Goal: Navigation & Orientation: Understand site structure

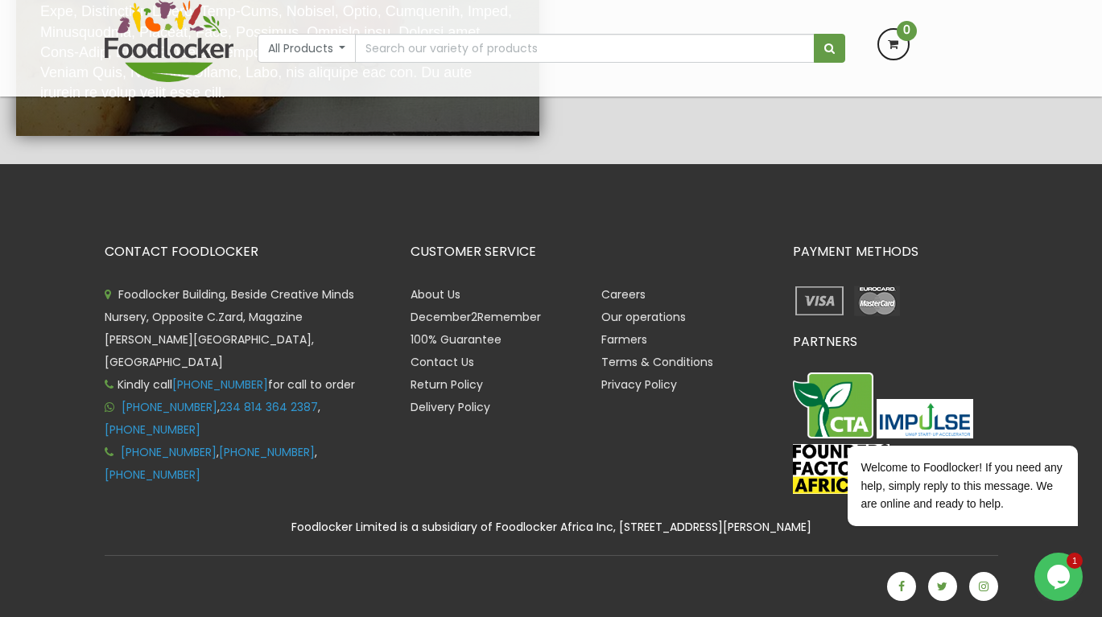
scroll to position [3307, 0]
click at [450, 299] on link "About Us" at bounding box center [436, 295] width 50 height 16
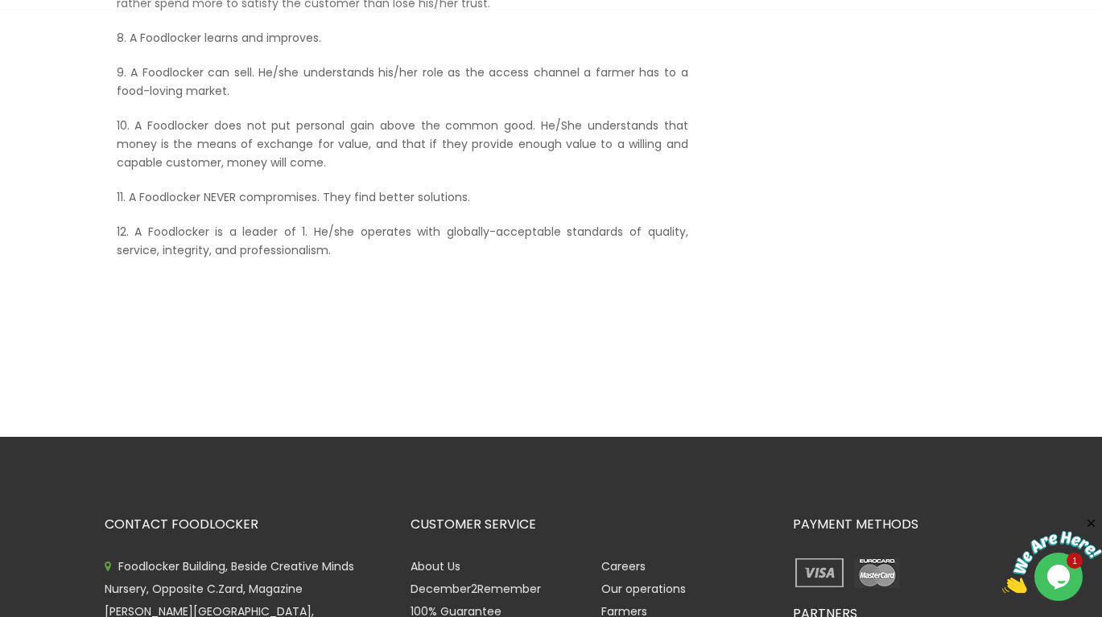
scroll to position [1256, 0]
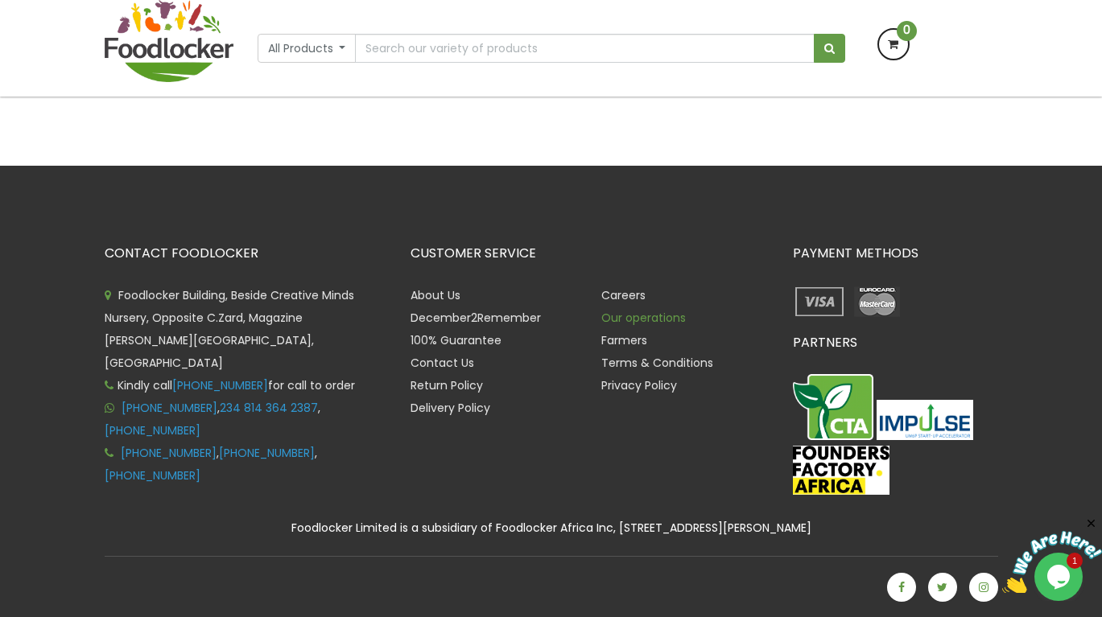
click at [627, 315] on link "Our operations" at bounding box center [643, 318] width 85 height 16
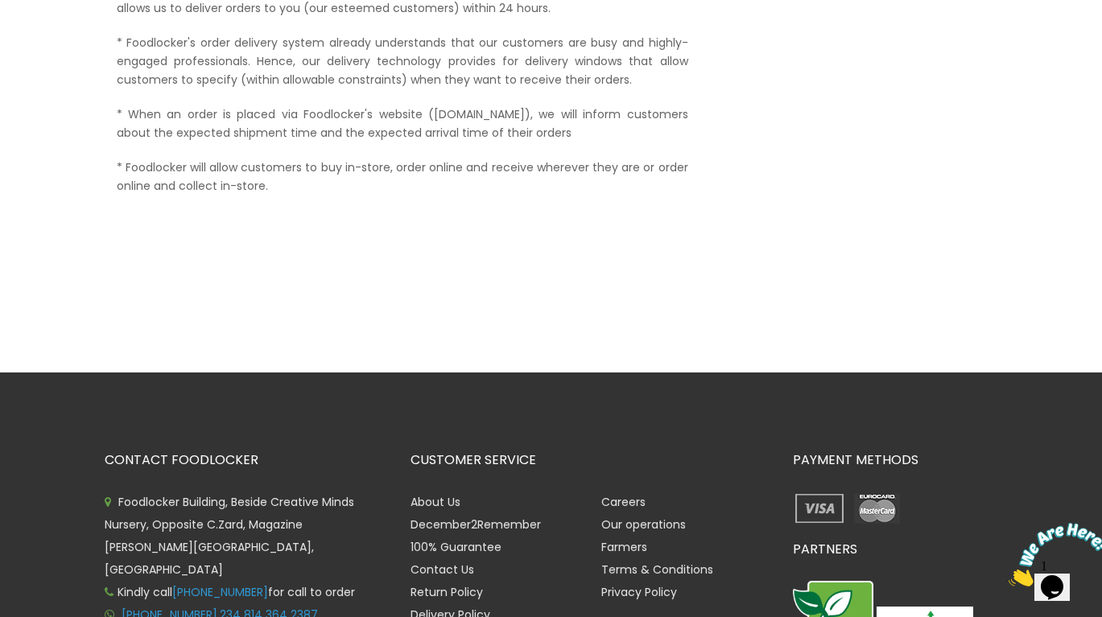
scroll to position [645, 0]
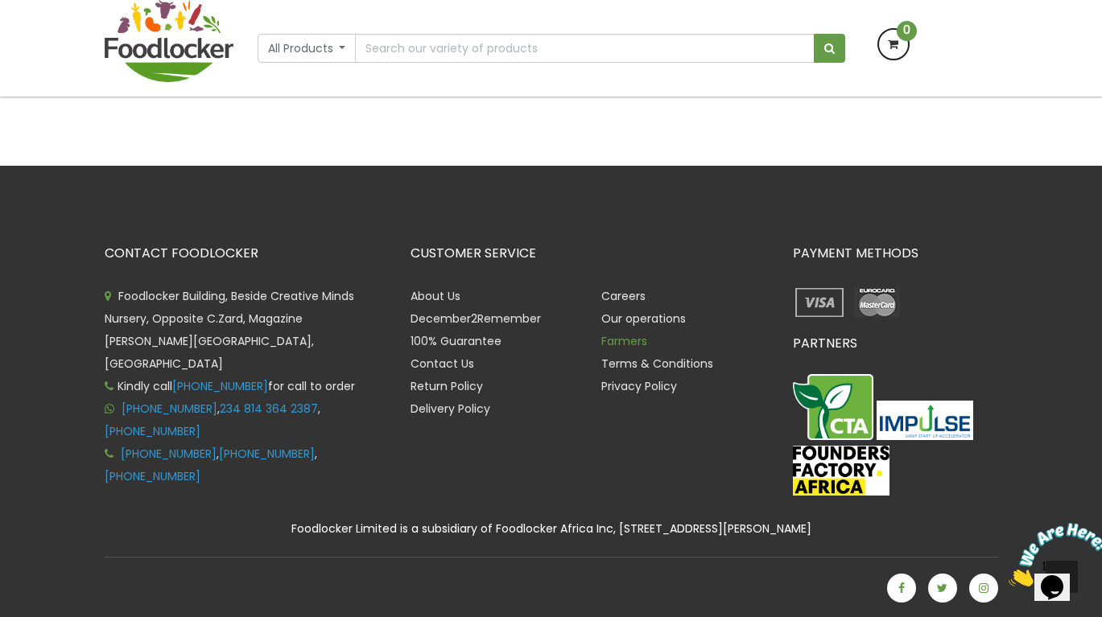
click at [625, 343] on link "Farmers" at bounding box center [624, 341] width 46 height 16
